Goal: Transaction & Acquisition: Purchase product/service

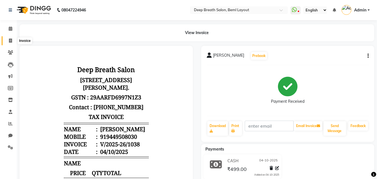
click at [9, 42] on icon at bounding box center [10, 40] width 3 height 4
select select "service"
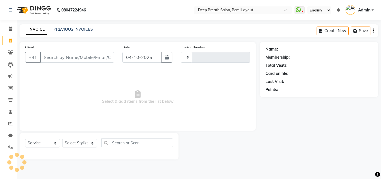
type input "1039"
select select "4101"
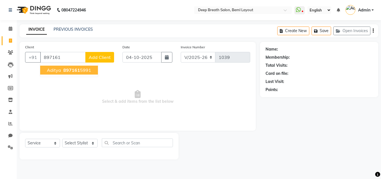
click at [86, 66] on button "Aditya 897161 5991" at bounding box center [69, 70] width 58 height 9
type input "8971615991"
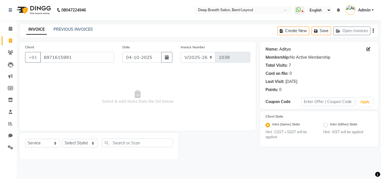
click at [287, 50] on link "Aditya" at bounding box center [284, 49] width 11 height 6
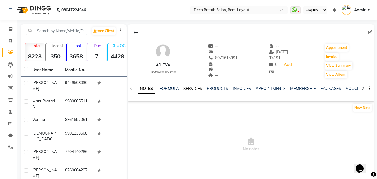
click at [186, 88] on link "SERVICES" at bounding box center [192, 88] width 19 height 5
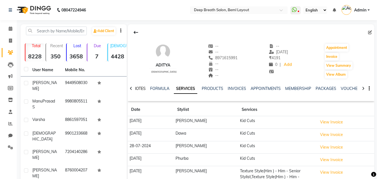
click at [143, 89] on link "NOTES" at bounding box center [139, 88] width 13 height 5
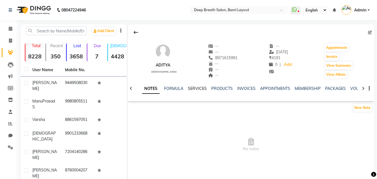
click at [200, 89] on link "SERVICES" at bounding box center [197, 88] width 19 height 5
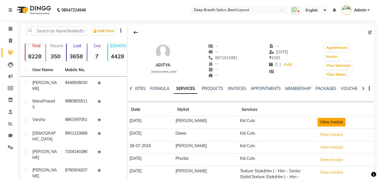
click at [317, 120] on button "View Invoice" at bounding box center [331, 122] width 28 height 9
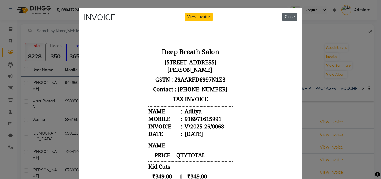
click at [283, 18] on button "Close" at bounding box center [289, 17] width 15 height 9
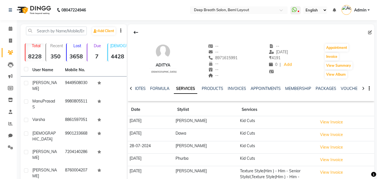
drag, startPoint x: 206, startPoint y: 59, endPoint x: 233, endPoint y: 57, distance: 26.8
click at [233, 57] on div "Aditya male -- -- 8971615991 -- -- -- -- 13-04-2025 ₹ 4191 0 | Add Appointment …" at bounding box center [251, 58] width 246 height 41
click at [179, 33] on div at bounding box center [251, 32] width 246 height 11
drag, startPoint x: 207, startPoint y: 58, endPoint x: 239, endPoint y: 59, distance: 32.7
click at [239, 59] on div "Aditya male -- -- 8971615991 -- -- -- -- 13-04-2025 ₹ 4191 0 | Add Appointment …" at bounding box center [251, 58] width 246 height 41
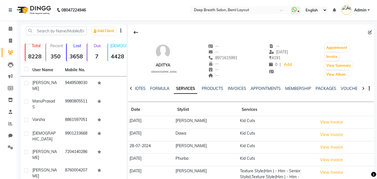
click at [179, 32] on div at bounding box center [251, 32] width 246 height 11
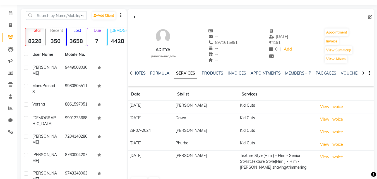
scroll to position [28, 0]
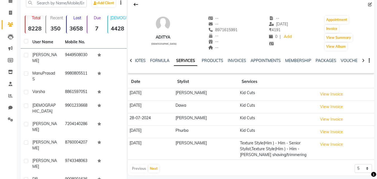
click at [337, 84] on th at bounding box center [345, 81] width 58 height 13
drag, startPoint x: 337, startPoint y: 84, endPoint x: 374, endPoint y: 72, distance: 38.5
click at [374, 72] on main "Add Client Total 8228 Recent 350 Lost 3658 Due 7 Male 4428 Female 3688 Member 0…" at bounding box center [197, 123] width 360 height 255
click at [11, 14] on icon at bounding box center [10, 13] width 3 height 4
select select "service"
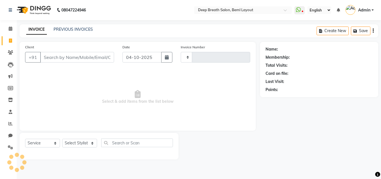
type input "1039"
select select "4101"
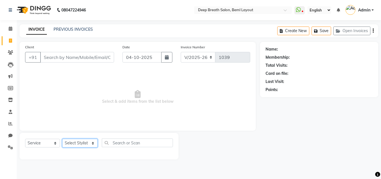
click at [83, 142] on select "Select Stylist Ali Bharath Gufran Kalpana Nikitha Pallavi Mam Pavithra H C priy…" at bounding box center [79, 143] width 35 height 9
select select "22566"
click at [62, 139] on select "Select Stylist Ali Bharath Gufran Kalpana Nikitha Pallavi Mam Pavithra H C priy…" at bounding box center [79, 143] width 35 height 9
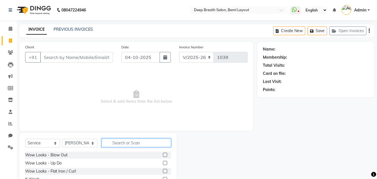
click at [148, 145] on input "text" at bounding box center [136, 142] width 69 height 9
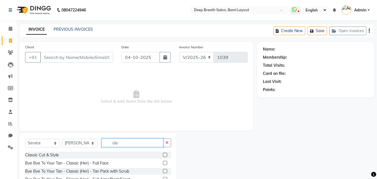
type input "cla"
click at [163, 156] on label at bounding box center [165, 155] width 4 height 4
click at [163, 156] on input "checkbox" at bounding box center [165, 155] width 4 height 4
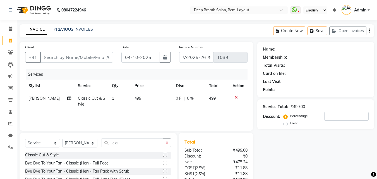
click at [163, 156] on label at bounding box center [165, 155] width 4 height 4
click at [163, 156] on input "checkbox" at bounding box center [165, 155] width 4 height 4
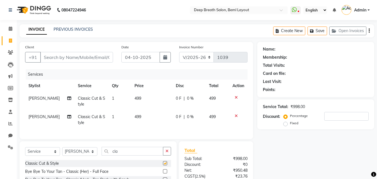
checkbox input "false"
click at [92, 156] on select "Select Stylist Ali Bharath Gufran Kalpana Nikitha Pallavi Mam Pavithra H C priy…" at bounding box center [79, 151] width 35 height 9
select select "29905"
click at [62, 151] on select "Select Stylist Ali Bharath Gufran Kalpana Nikitha Pallavi Mam Pavithra H C priy…" at bounding box center [79, 151] width 35 height 9
click at [168, 153] on icon "button" at bounding box center [166, 151] width 3 height 4
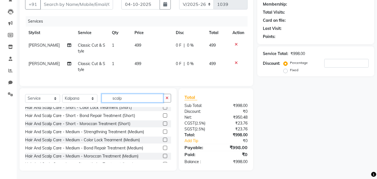
scroll to position [130, 0]
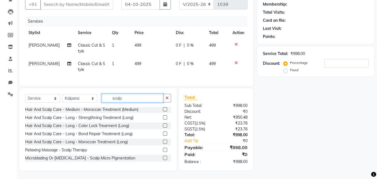
type input "scalp"
click at [163, 150] on label at bounding box center [165, 150] width 4 height 4
click at [163, 150] on input "checkbox" at bounding box center [165, 150] width 4 height 4
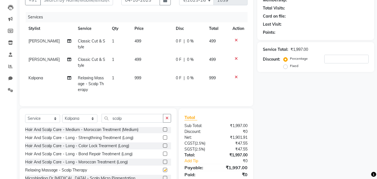
checkbox input "false"
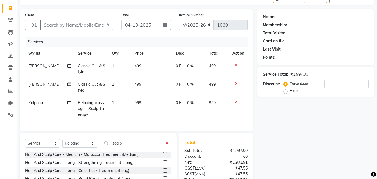
scroll to position [0, 0]
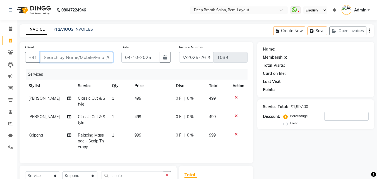
click at [89, 56] on input "Client" at bounding box center [76, 57] width 73 height 11
type input "9"
type input "0"
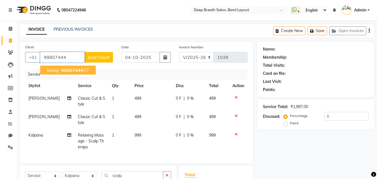
click at [77, 71] on span "99807444" at bounding box center [72, 70] width 22 height 6
type input "9980744477"
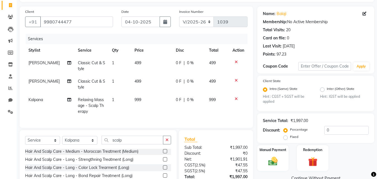
scroll to position [81, 0]
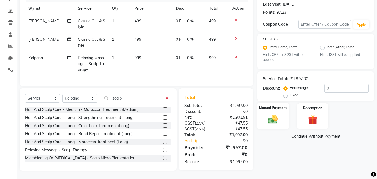
click at [272, 106] on label "Manual Payment" at bounding box center [273, 107] width 28 height 5
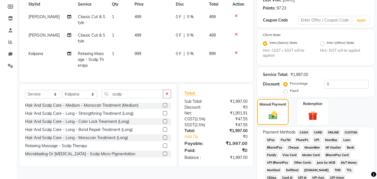
click at [236, 54] on icon at bounding box center [236, 53] width 3 height 4
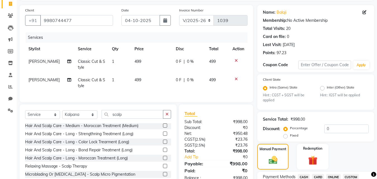
scroll to position [0, 0]
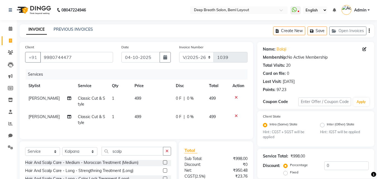
click at [236, 98] on icon at bounding box center [236, 97] width 3 height 4
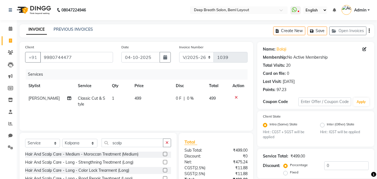
click at [236, 98] on icon at bounding box center [236, 97] width 3 height 4
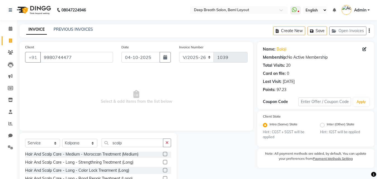
click at [123, 103] on span "Select & add items from the list below" at bounding box center [136, 97] width 222 height 56
click at [130, 142] on input "scalp" at bounding box center [133, 142] width 62 height 9
type input "s"
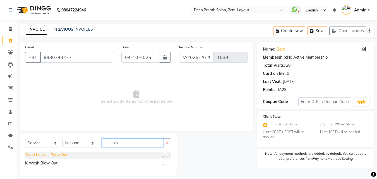
type input "blo"
click at [49, 154] on div "Wow Looks - Blow Out" at bounding box center [46, 155] width 42 height 6
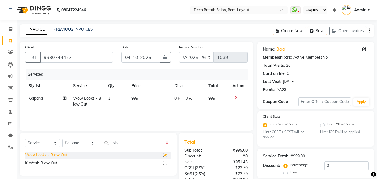
checkbox input "false"
click at [126, 145] on input "blo" at bounding box center [133, 142] width 62 height 9
type input "b"
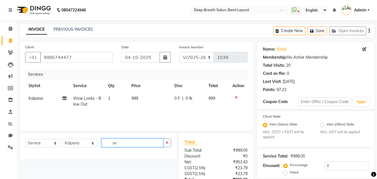
type input "s"
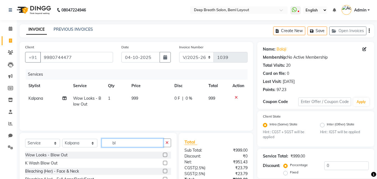
type input "blo"
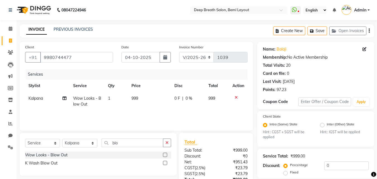
click at [133, 97] on span "999" at bounding box center [134, 98] width 7 height 5
select select "29905"
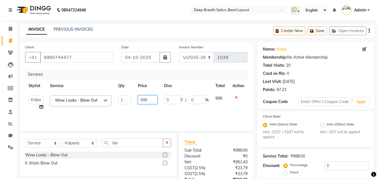
click at [142, 103] on input "999" at bounding box center [147, 99] width 19 height 9
type input "1499"
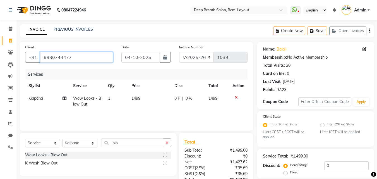
click at [83, 60] on input "9980744477" at bounding box center [76, 57] width 73 height 11
click at [9, 42] on icon at bounding box center [10, 40] width 3 height 4
select select "service"
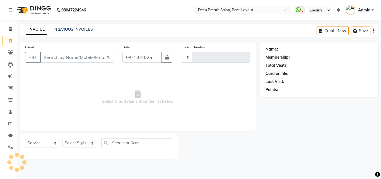
type input "1039"
select select "4101"
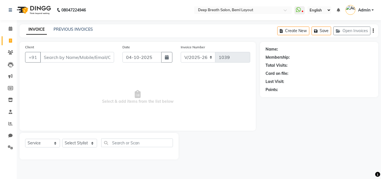
click at [59, 60] on input "Client" at bounding box center [77, 57] width 74 height 11
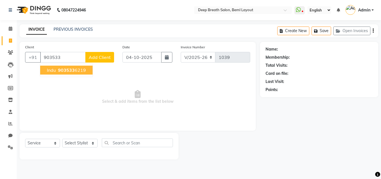
click at [73, 70] on span "903533" at bounding box center [66, 70] width 17 height 6
type input "9035336219"
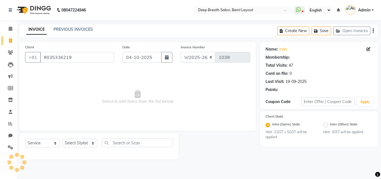
select select "1: Object"
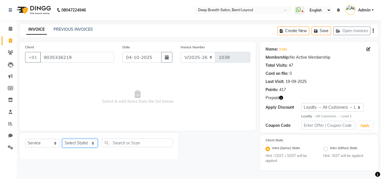
click at [75, 143] on select "Select Stylist Ali Bharath Gufran Kalpana Nikitha Pallavi Mam Pavithra H C priy…" at bounding box center [79, 143] width 35 height 9
select select "29905"
click at [62, 139] on select "Select Stylist Ali Bharath Gufran Kalpana Nikitha Pallavi Mam Pavithra H C priy…" at bounding box center [79, 143] width 35 height 9
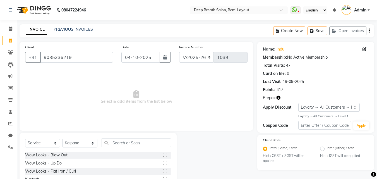
click at [120, 148] on div "Select Service Product Membership Package Voucher Prepaid Gift Card Select Styl…" at bounding box center [98, 144] width 146 height 13
click at [120, 141] on input "text" at bounding box center [136, 142] width 69 height 9
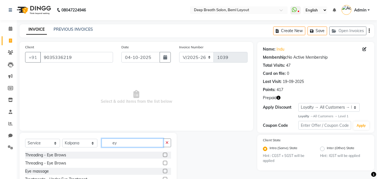
type input "ey"
click at [90, 152] on div "Threading - Eye Brows" at bounding box center [98, 154] width 146 height 7
click at [53, 155] on div "Threading - Eye Brows" at bounding box center [45, 155] width 41 height 6
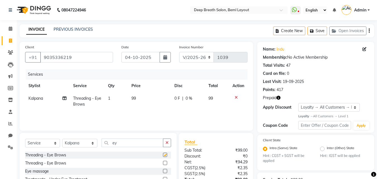
checkbox input "false"
click at [129, 143] on input "ey" at bounding box center [133, 142] width 62 height 9
type input "e"
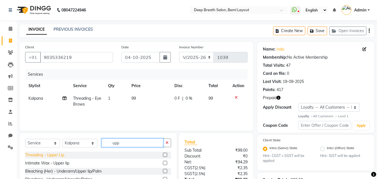
type input "upp"
click at [50, 153] on div "Threading - Upper Lip" at bounding box center [44, 155] width 39 height 6
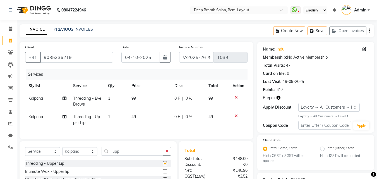
checkbox input "false"
click at [141, 155] on input "upp" at bounding box center [133, 151] width 62 height 9
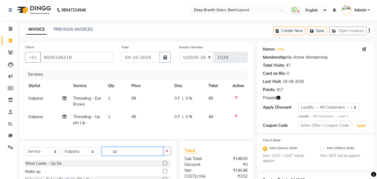
type input "u"
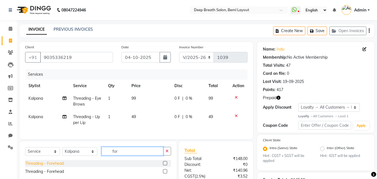
type input "for"
click at [43, 166] on div "Threading - Forehead" at bounding box center [44, 163] width 39 height 6
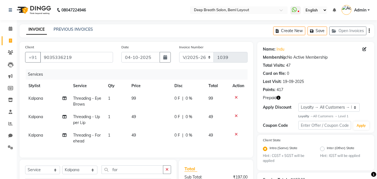
checkbox input "false"
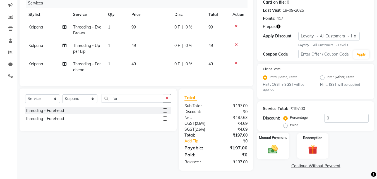
click at [276, 145] on img at bounding box center [273, 149] width 16 height 11
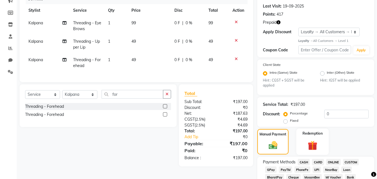
click at [317, 150] on img at bounding box center [313, 145] width 16 height 12
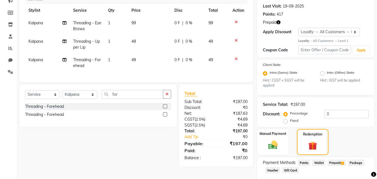
click at [331, 163] on span "Prepaid 1" at bounding box center [337, 162] width 18 height 6
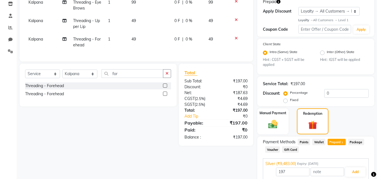
scroll to position [140, 0]
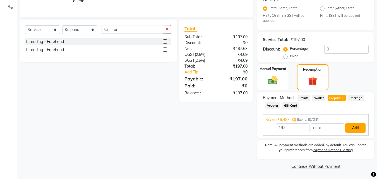
click at [357, 129] on button "Add" at bounding box center [355, 127] width 20 height 9
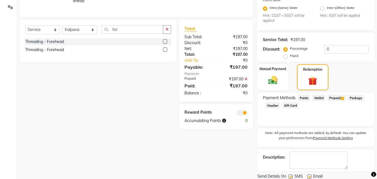
scroll to position [160, 0]
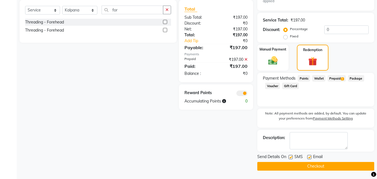
click at [300, 165] on button "Checkout" at bounding box center [315, 166] width 117 height 9
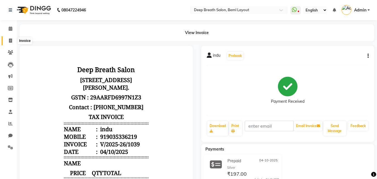
click at [12, 40] on span at bounding box center [11, 41] width 10 height 6
select select "4101"
select select "service"
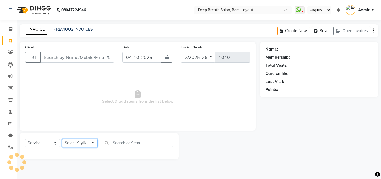
click at [84, 143] on select "Select Stylist Ali Bharath Gufran Kalpana Nikitha Pallavi Mam Pavithra H C priy…" at bounding box center [79, 143] width 35 height 9
click at [125, 77] on span "Select & add items from the list below" at bounding box center [137, 97] width 225 height 56
click at [63, 60] on input "Client" at bounding box center [77, 57] width 74 height 11
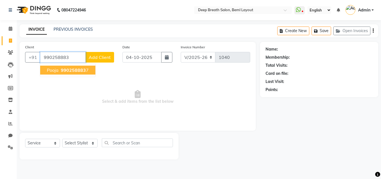
click at [66, 70] on span "990258883" at bounding box center [73, 70] width 25 height 6
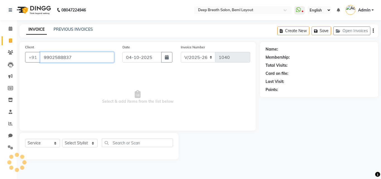
type input "9902588837"
select select "1: Object"
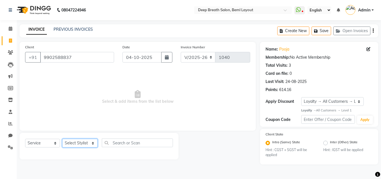
click at [76, 144] on select "Select Stylist Ali Bharath Gufran Kalpana Nikitha Pallavi Mam Pavithra H C priy…" at bounding box center [79, 143] width 35 height 9
select select "22550"
click at [62, 139] on select "Select Stylist Ali Bharath Gufran Kalpana Nikitha Pallavi Mam Pavithra H C priy…" at bounding box center [79, 143] width 35 height 9
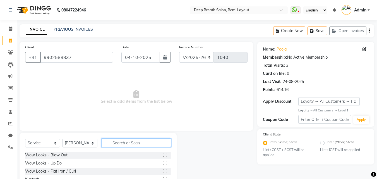
click at [152, 143] on input "text" at bounding box center [136, 142] width 69 height 9
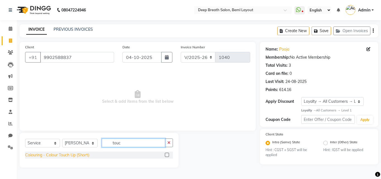
type input "touc"
click at [57, 154] on div "Colouring - Colour Touch Up (Short)" at bounding box center [57, 155] width 64 height 6
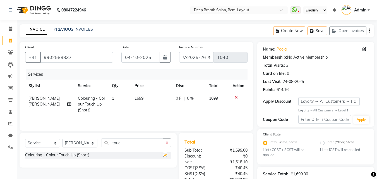
checkbox input "false"
click at [116, 99] on td "1" at bounding box center [120, 104] width 23 height 24
select select "22550"
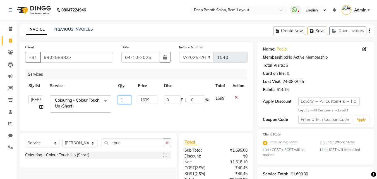
drag, startPoint x: 122, startPoint y: 101, endPoint x: 117, endPoint y: 101, distance: 5.6
click at [117, 101] on td "1" at bounding box center [125, 104] width 20 height 24
type input "2"
click at [122, 113] on td "2" at bounding box center [125, 104] width 20 height 24
select select "22550"
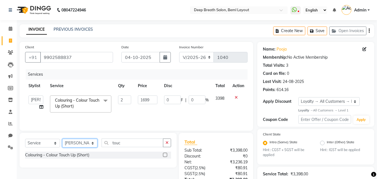
click at [82, 139] on select "Select Stylist Ali Bharath Gufran Kalpana Nikitha Pallavi Mam Pavithra H C priy…" at bounding box center [79, 143] width 35 height 9
select select "58551"
click at [62, 139] on select "Select Stylist Ali Bharath Gufran Kalpana Nikitha Pallavi Mam Pavithra H C priy…" at bounding box center [79, 143] width 35 height 9
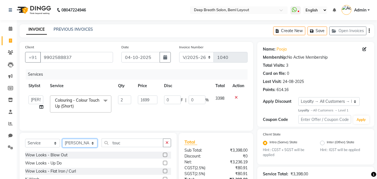
scroll to position [28, 0]
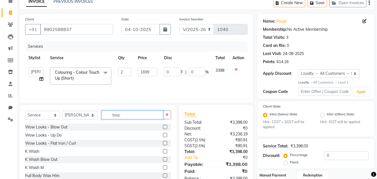
drag, startPoint x: 129, startPoint y: 117, endPoint x: 107, endPoint y: 119, distance: 21.8
click at [107, 119] on div "Select Service Product Membership Package Voucher Prepaid Gift Card Select Styl…" at bounding box center [98, 116] width 146 height 13
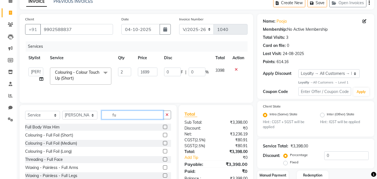
type input "f"
type input "leg"
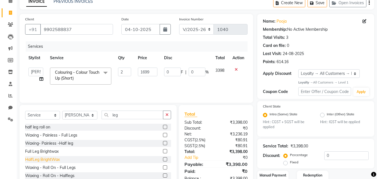
click at [42, 159] on div "HalfLeg BrightWax" at bounding box center [42, 160] width 35 height 6
checkbox input "false"
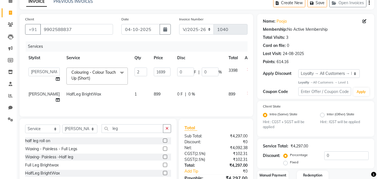
click at [150, 94] on td "899" at bounding box center [161, 97] width 23 height 18
select select "58551"
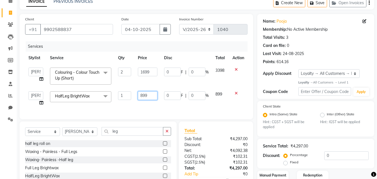
drag, startPoint x: 141, startPoint y: 97, endPoint x: 160, endPoint y: 115, distance: 27.0
click at [142, 98] on input "899" at bounding box center [147, 95] width 19 height 9
type input "999"
click at [163, 109] on div "Services Stylist Service Qty Price Disc Total Action Ali Bharath Gufran Kalpana…" at bounding box center [136, 77] width 222 height 72
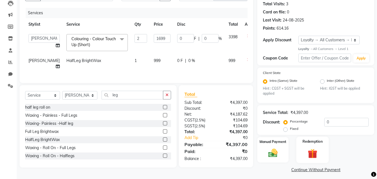
scroll to position [65, 0]
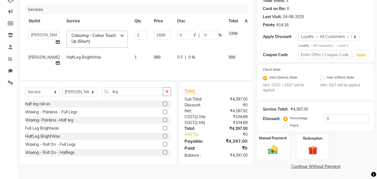
click at [275, 146] on img at bounding box center [273, 149] width 16 height 11
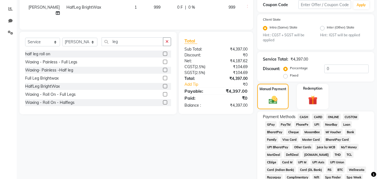
scroll to position [121, 0]
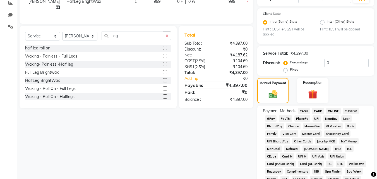
click at [320, 111] on span "CARD" at bounding box center [318, 111] width 12 height 6
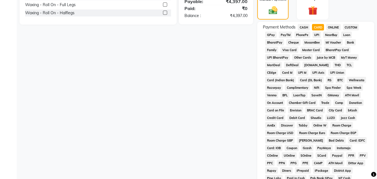
scroll to position [303, 0]
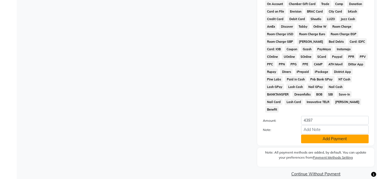
click at [328, 134] on button "Add Payment" at bounding box center [335, 138] width 68 height 9
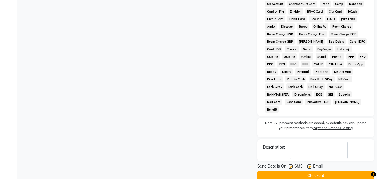
click at [321, 171] on button "Checkout" at bounding box center [315, 175] width 117 height 9
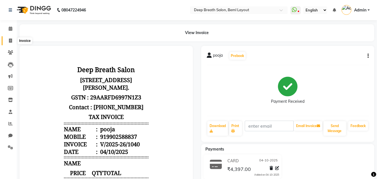
click at [8, 38] on span at bounding box center [11, 41] width 10 height 6
select select "service"
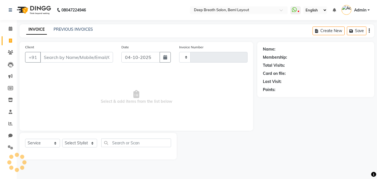
type input "1041"
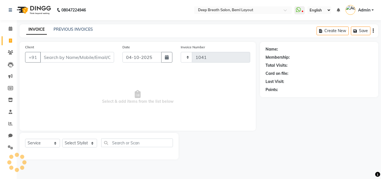
select select "4101"
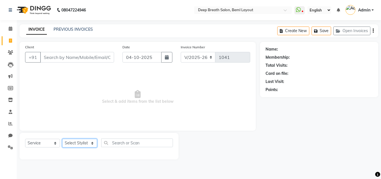
click at [72, 145] on select "Select Stylist" at bounding box center [79, 143] width 35 height 9
select select "22566"
click at [62, 139] on select "Select Stylist Ali Bharath Gufran Kalpana Nikitha Pallavi Mam Pavithra H C priy…" at bounding box center [79, 143] width 35 height 9
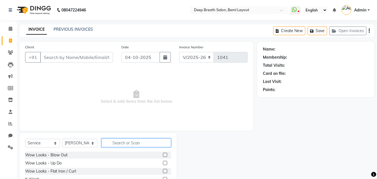
click at [130, 141] on input "text" at bounding box center [136, 142] width 69 height 9
type input "cut"
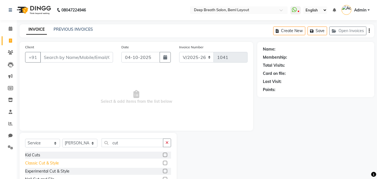
click at [54, 164] on div "Classic Cut & Style" at bounding box center [42, 163] width 34 height 6
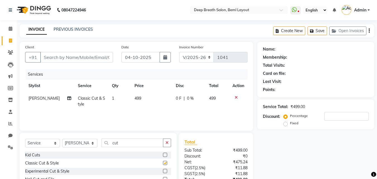
checkbox input "false"
click at [74, 140] on select "Select Stylist Ali Bharath Gufran Kalpana Nikitha Pallavi Mam Pavithra H C priy…" at bounding box center [79, 143] width 35 height 9
select select "60503"
click at [62, 139] on select "Select Stylist Ali Bharath Gufran Kalpana Nikitha Pallavi Mam Pavithra H C priy…" at bounding box center [79, 143] width 35 height 9
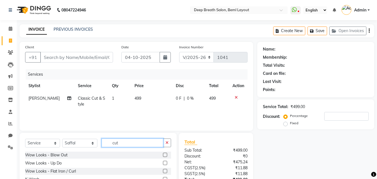
drag, startPoint x: 132, startPoint y: 144, endPoint x: 89, endPoint y: 146, distance: 43.3
click at [89, 146] on div "Select Service Product Membership Package Voucher Prepaid Gift Card Select Styl…" at bounding box center [98, 144] width 146 height 13
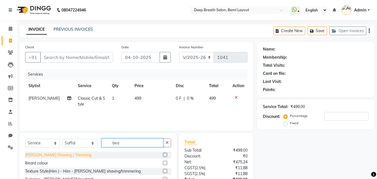
type input "bea"
click at [62, 156] on div "Beard Shaving / Trimming" at bounding box center [58, 155] width 66 height 6
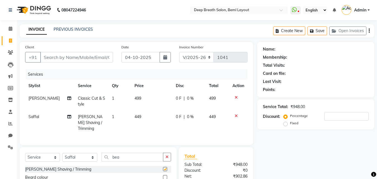
checkbox input "false"
drag, startPoint x: 86, startPoint y: 61, endPoint x: 100, endPoint y: 72, distance: 17.9
click at [88, 61] on input "Client" at bounding box center [76, 57] width 73 height 11
click at [118, 82] on div "Services Stylist Service Qty Price Disc Total Action Ali Classic Cut & Style 1 …" at bounding box center [136, 104] width 222 height 70
click at [51, 59] on input "Client" at bounding box center [76, 57] width 73 height 11
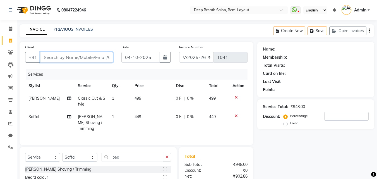
type input "8"
type input "0"
type input "8861334252"
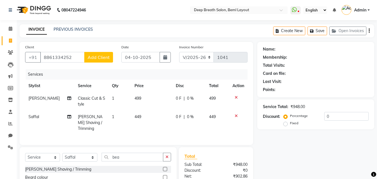
click at [100, 59] on span "Add Client" at bounding box center [99, 57] width 22 height 6
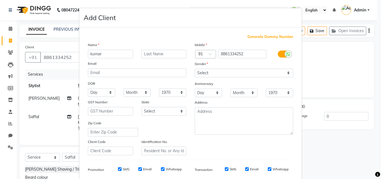
type input "kumar"
click at [200, 73] on select "Select Male Female Other Prefer Not To Say" at bounding box center [244, 73] width 98 height 9
select select "male"
click at [195, 69] on select "Select Male Female Other Prefer Not To Say" at bounding box center [244, 73] width 98 height 9
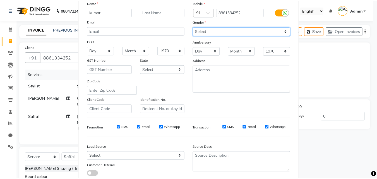
scroll to position [79, 0]
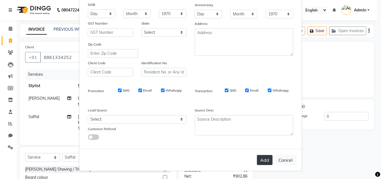
click at [262, 159] on button "Add" at bounding box center [265, 160] width 16 height 10
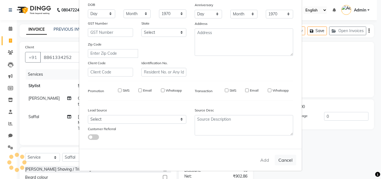
select select
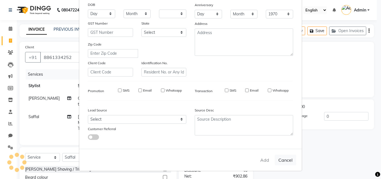
select select
checkbox input "false"
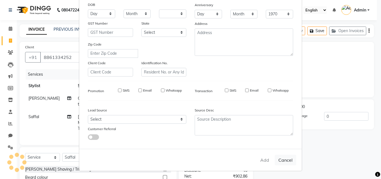
checkbox input "false"
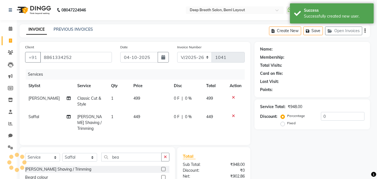
select select "1: Object"
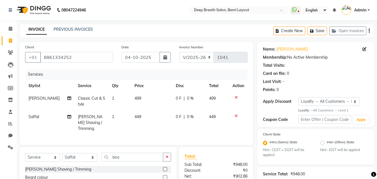
click at [236, 98] on icon at bounding box center [236, 97] width 3 height 4
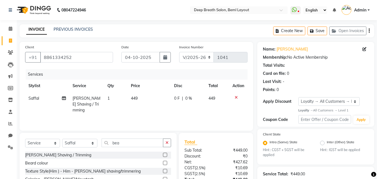
click at [236, 95] on icon at bounding box center [236, 97] width 3 height 4
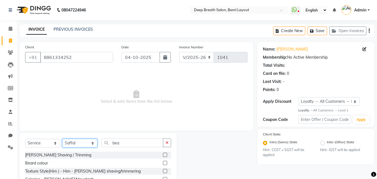
click at [83, 145] on select "Select Stylist Ali Bharath Gufran Kalpana Nikitha Pallavi Mam Pavithra H C priy…" at bounding box center [79, 143] width 35 height 9
select select "92539"
click at [62, 139] on select "Select Stylist Ali Bharath Gufran Kalpana Nikitha Pallavi Mam Pavithra H C priy…" at bounding box center [79, 143] width 35 height 9
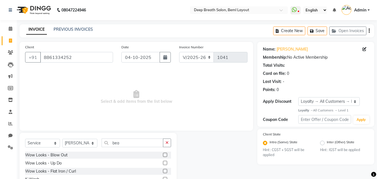
click at [127, 138] on div "Select Service Product Membership Package Voucher Prepaid Gift Card Select Styl…" at bounding box center [98, 174] width 157 height 82
click at [127, 141] on input "bea" at bounding box center [133, 142] width 62 height 9
type input "b"
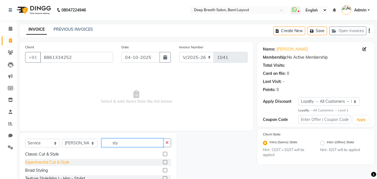
scroll to position [28, 0]
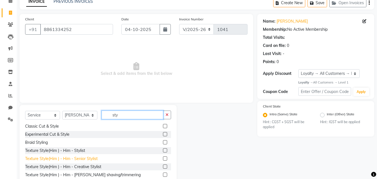
type input "sty"
click at [60, 158] on div "Texture Style(Him ) - Him - Senior Stylist" at bounding box center [61, 159] width 73 height 6
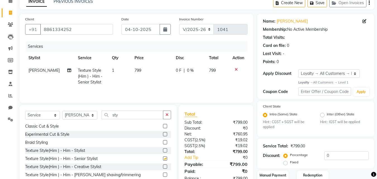
checkbox input "false"
click at [125, 117] on input "sty" at bounding box center [133, 114] width 62 height 9
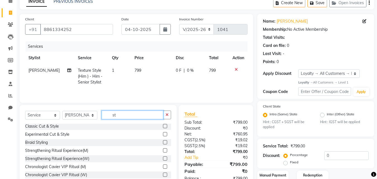
type input "s"
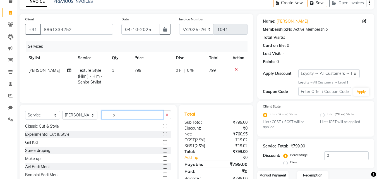
scroll to position [0, 0]
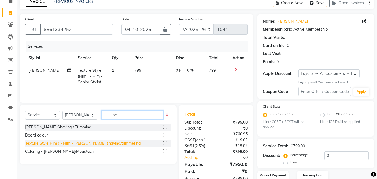
type input "be"
click at [100, 141] on div "Texture Style(Him ) - Him - Beard shaving/trimmering" at bounding box center [82, 143] width 115 height 6
checkbox input "false"
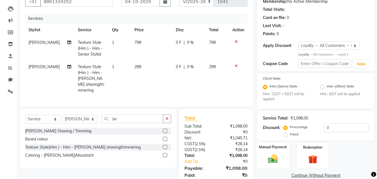
click at [278, 151] on div "Manual Payment" at bounding box center [273, 155] width 33 height 27
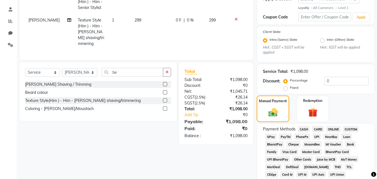
scroll to position [167, 0]
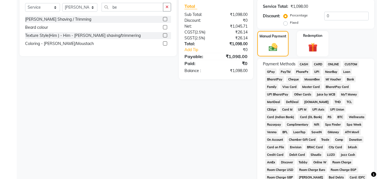
click at [302, 64] on span "CASH" at bounding box center [304, 64] width 12 height 6
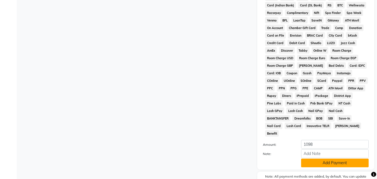
click at [311, 158] on button "Add Payment" at bounding box center [335, 162] width 68 height 9
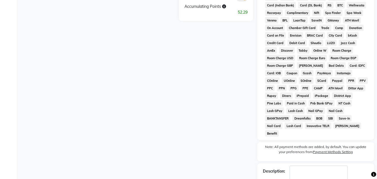
scroll to position [305, 0]
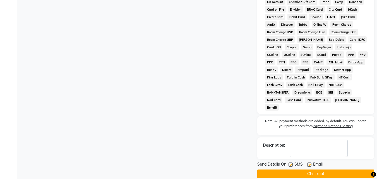
click at [309, 169] on button "Checkout" at bounding box center [315, 173] width 117 height 9
